Goal: Transaction & Acquisition: Purchase product/service

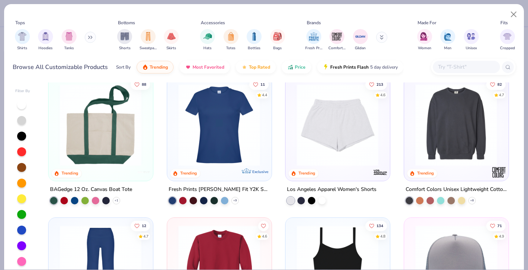
scroll to position [1140, 0]
click at [341, 123] on img at bounding box center [337, 125] width 89 height 82
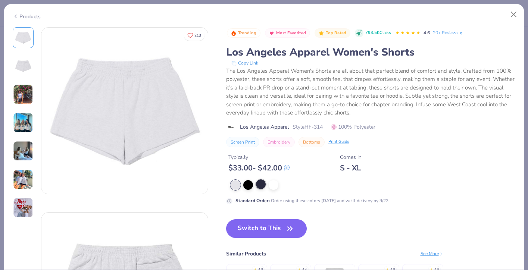
click at [263, 186] on div at bounding box center [261, 185] width 10 height 10
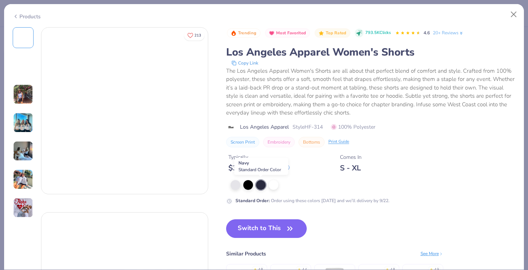
type textarea "x"
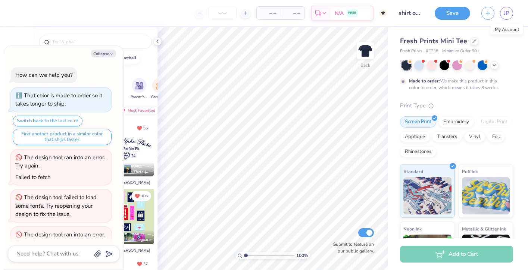
scroll to position [389, 0]
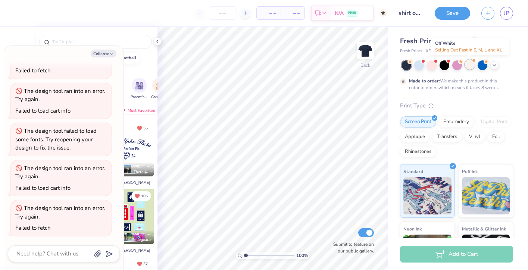
click at [469, 66] on div at bounding box center [470, 65] width 10 height 10
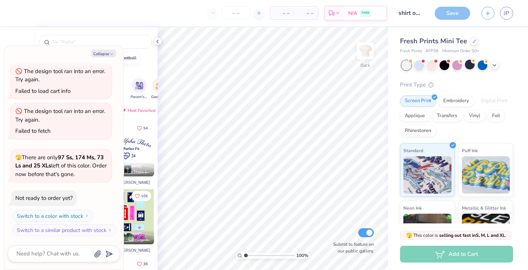
scroll to position [524, 0]
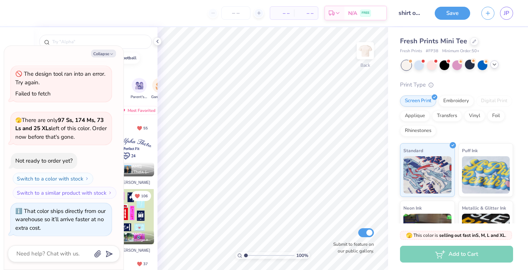
click at [498, 66] on div at bounding box center [495, 64] width 8 height 8
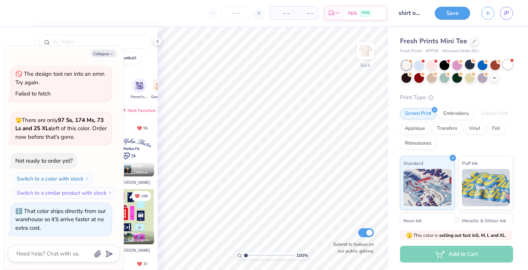
click at [508, 61] on div at bounding box center [508, 65] width 10 height 10
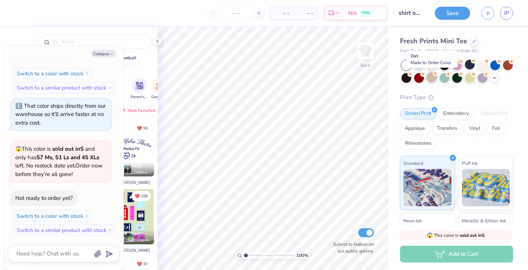
click at [431, 77] on div at bounding box center [432, 77] width 10 height 10
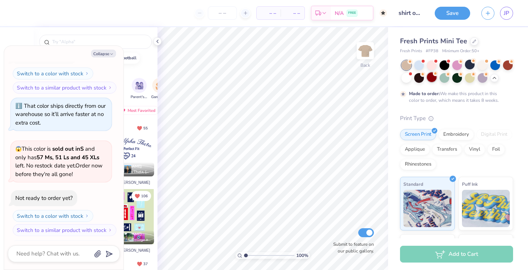
scroll to position [691, 0]
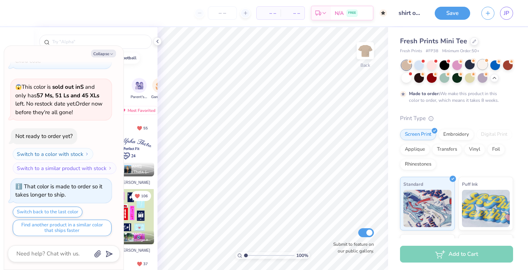
click at [483, 69] on div at bounding box center [483, 65] width 10 height 10
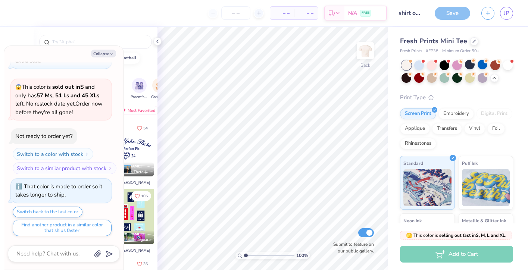
scroll to position [825, 0]
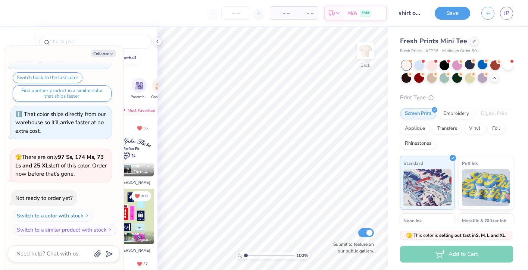
click at [476, 43] on div "Fresh Prints Mini Tee" at bounding box center [456, 41] width 113 height 10
click at [475, 43] on div at bounding box center [474, 41] width 8 height 8
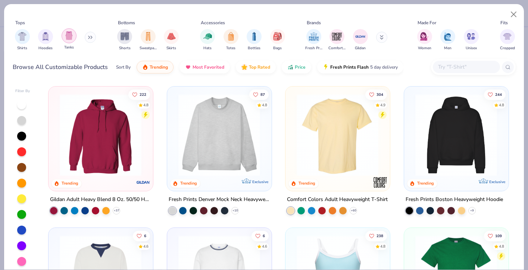
click at [63, 37] on div "filter for Tanks" at bounding box center [69, 35] width 15 height 15
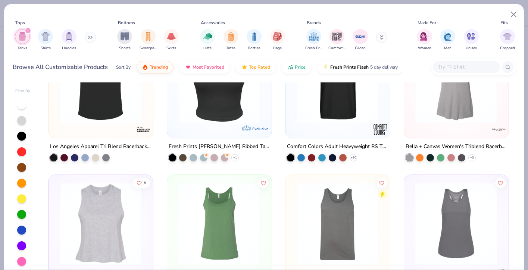
scroll to position [984, 0]
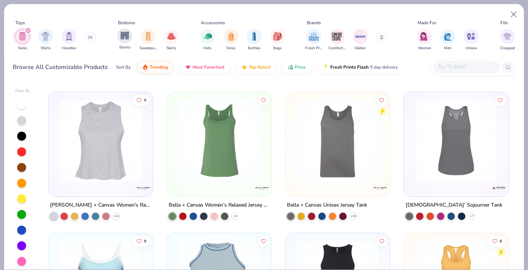
click at [122, 44] on div "Shorts" at bounding box center [124, 39] width 15 height 22
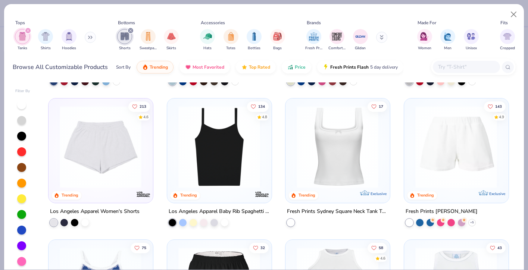
scroll to position [271, 0]
click at [136, 173] on img at bounding box center [100, 147] width 89 height 82
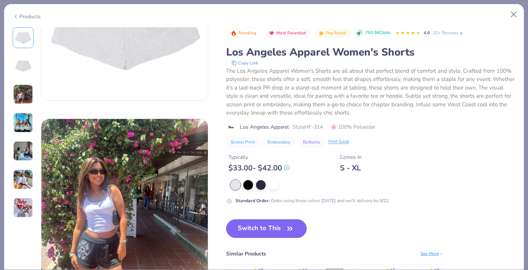
scroll to position [237, 0]
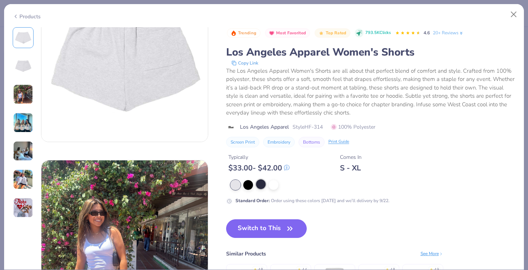
click at [263, 184] on div at bounding box center [261, 185] width 10 height 10
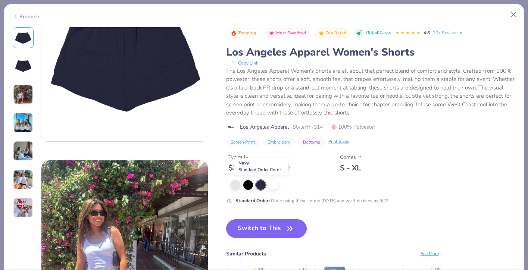
scroll to position [193, 0]
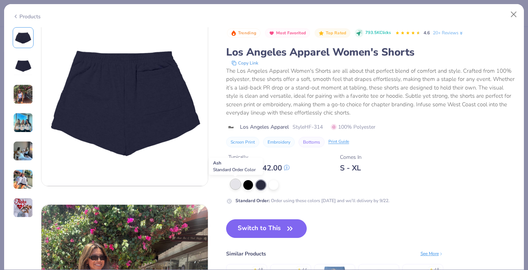
click at [233, 184] on div at bounding box center [236, 185] width 10 height 10
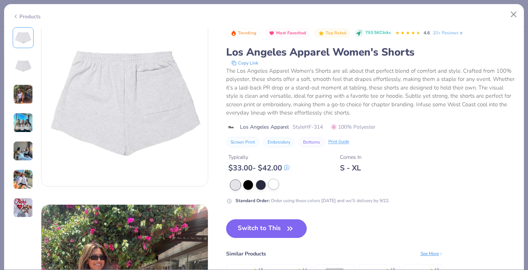
click at [273, 182] on div at bounding box center [274, 185] width 10 height 10
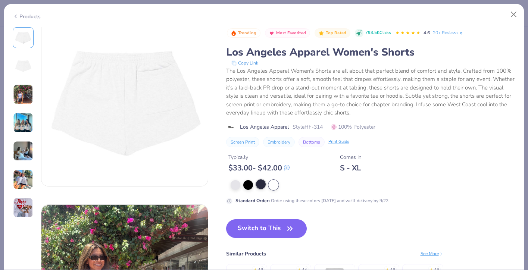
click at [265, 184] on div at bounding box center [261, 185] width 10 height 10
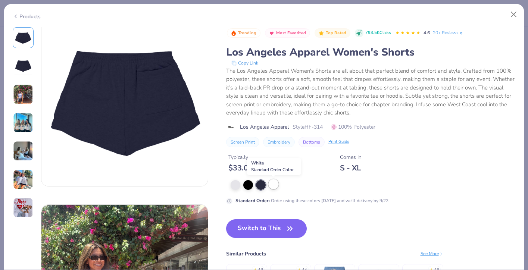
click at [274, 186] on div at bounding box center [274, 185] width 10 height 10
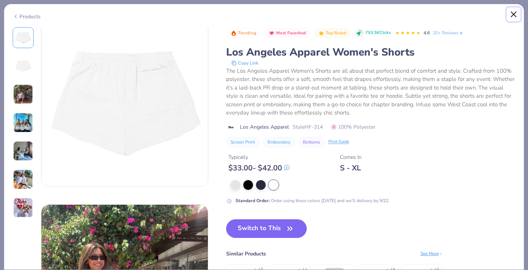
click at [513, 16] on button "Close" at bounding box center [514, 14] width 14 height 14
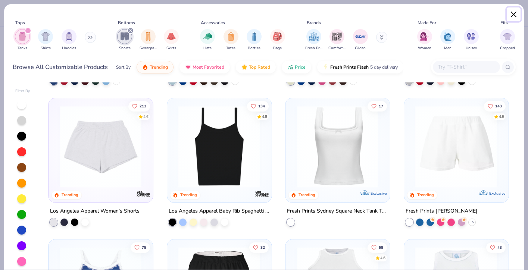
click at [516, 15] on button "Close" at bounding box center [514, 14] width 14 height 14
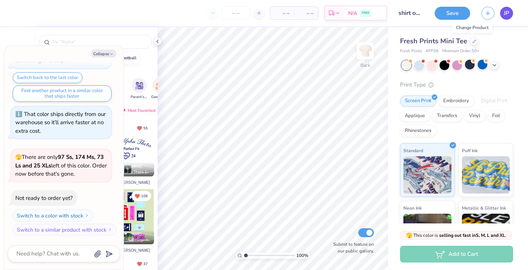
click at [503, 15] on link "JP" at bounding box center [506, 13] width 13 height 13
click at [511, 9] on link "JP" at bounding box center [506, 13] width 13 height 13
click at [470, 42] on div at bounding box center [474, 41] width 8 height 8
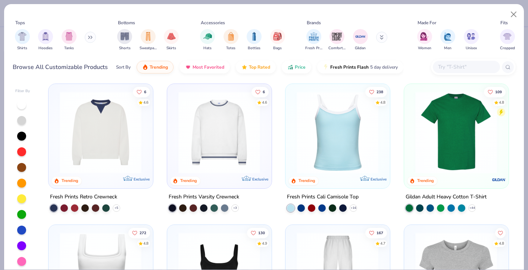
scroll to position [145, 0]
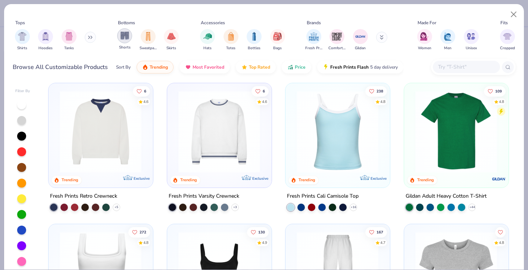
click at [128, 37] on img "filter for Shorts" at bounding box center [125, 35] width 9 height 9
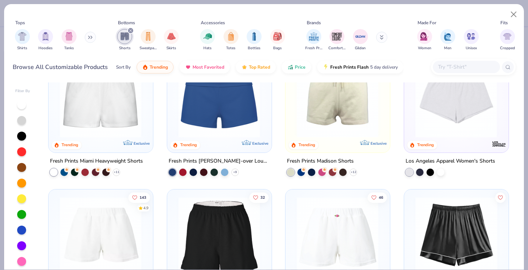
scroll to position [44, 0]
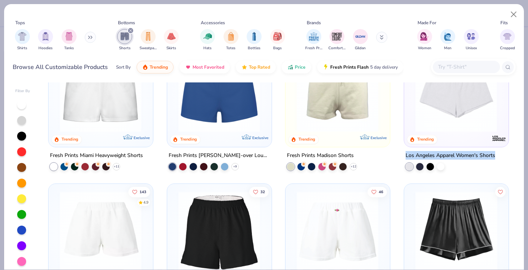
drag, startPoint x: 405, startPoint y: 154, endPoint x: 503, endPoint y: 155, distance: 97.8
click at [503, 155] on div "Los Angeles Apparel Women's Shorts" at bounding box center [456, 160] width 105 height 19
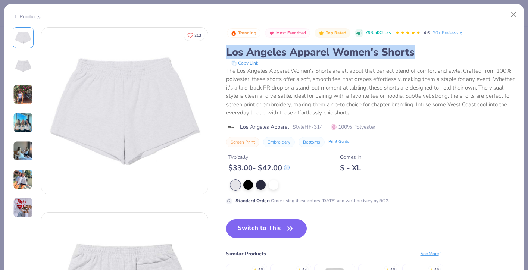
drag, startPoint x: 227, startPoint y: 52, endPoint x: 459, endPoint y: 59, distance: 232.3
click at [459, 59] on div "Los Angeles Apparel Women's Shorts" at bounding box center [371, 52] width 290 height 14
copy div "Los Angeles Apparel Women's Shorts"
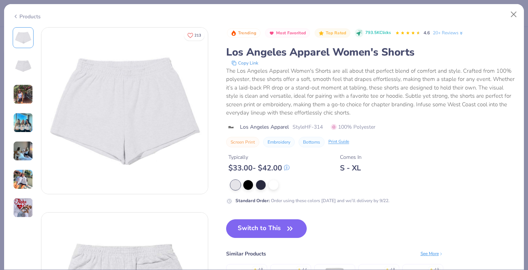
click at [511, 46] on div "Los Angeles Apparel Women's Shorts" at bounding box center [371, 52] width 290 height 14
click at [515, 14] on button "Close" at bounding box center [514, 14] width 14 height 14
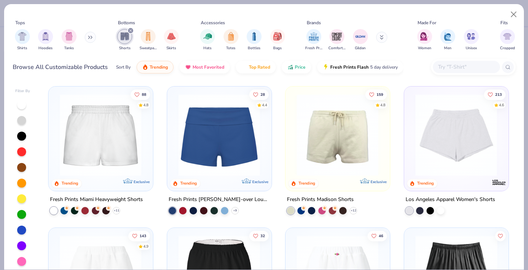
click at [258, 143] on img at bounding box center [219, 135] width 89 height 82
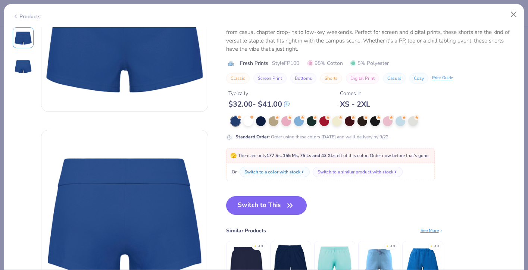
scroll to position [162, 0]
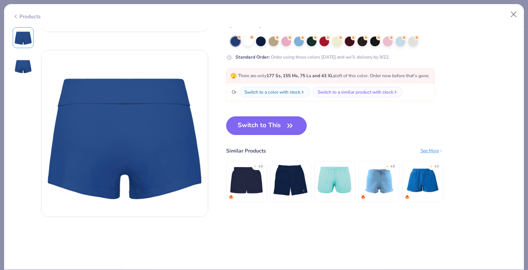
click at [30, 13] on div "Products" at bounding box center [27, 17] width 28 height 8
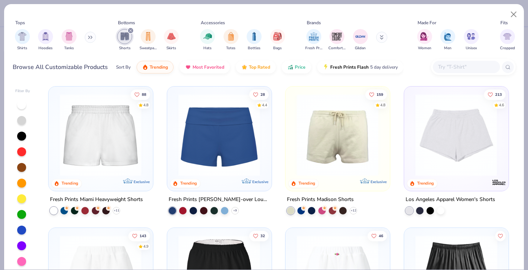
click at [71, 120] on img at bounding box center [100, 135] width 89 height 82
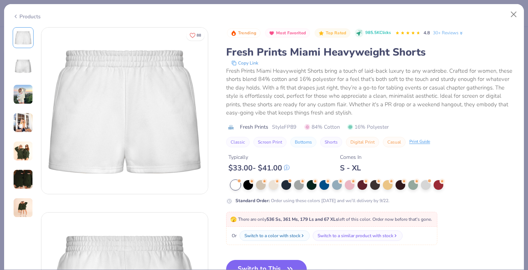
click at [27, 67] on img at bounding box center [23, 66] width 18 height 18
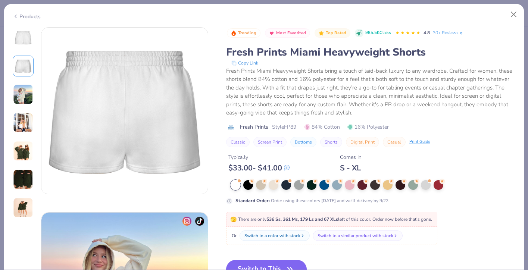
click at [27, 97] on img at bounding box center [23, 94] width 20 height 20
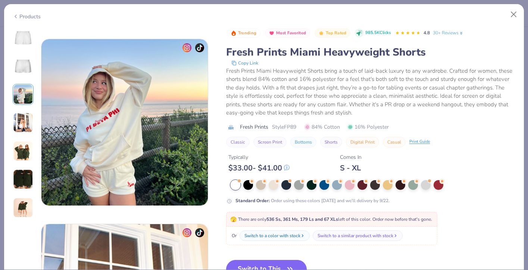
scroll to position [370, 0]
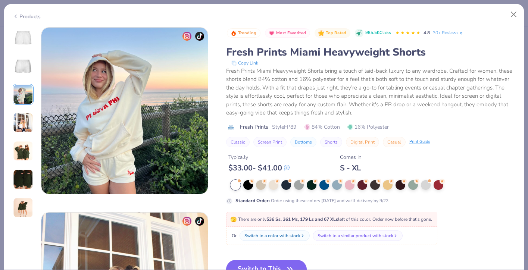
type textarea "x"
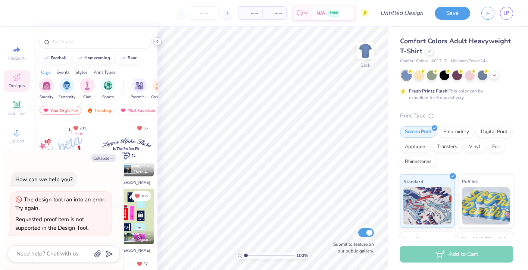
click at [159, 42] on icon at bounding box center [158, 41] width 6 height 6
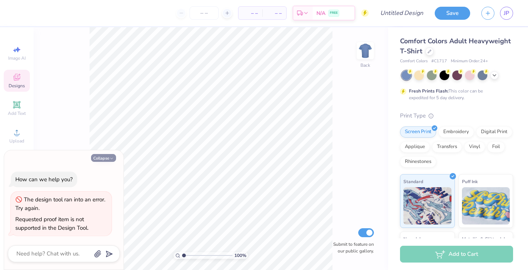
click at [105, 161] on button "Collapse" at bounding box center [103, 158] width 25 height 8
type textarea "x"
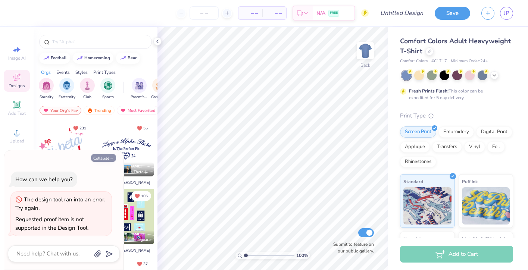
click at [110, 156] on icon "button" at bounding box center [111, 158] width 4 height 4
type textarea "x"
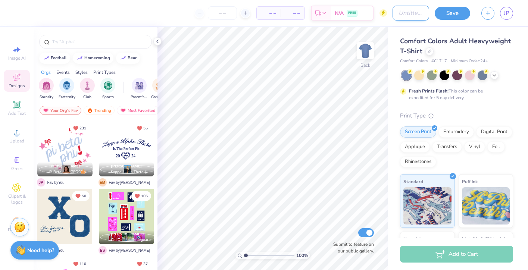
click at [403, 10] on input "Design Title" at bounding box center [411, 13] width 37 height 15
click at [384, 17] on div "– – Per Item – – Total Est. Delivery N/A FREE Design Title Save JP" at bounding box center [264, 13] width 528 height 26
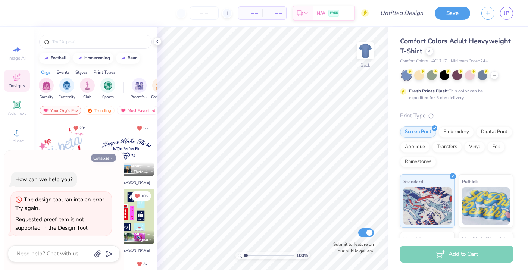
click at [99, 160] on button "Collapse" at bounding box center [103, 158] width 25 height 8
type textarea "x"
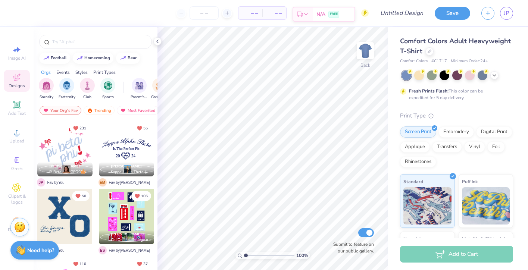
click at [339, 14] on div "FREE" at bounding box center [334, 14] width 11 height 7
click at [21, 137] on div "Upload" at bounding box center [17, 136] width 26 height 22
click at [511, 16] on link "JP" at bounding box center [506, 13] width 13 height 13
